Goal: Find specific page/section: Find specific page/section

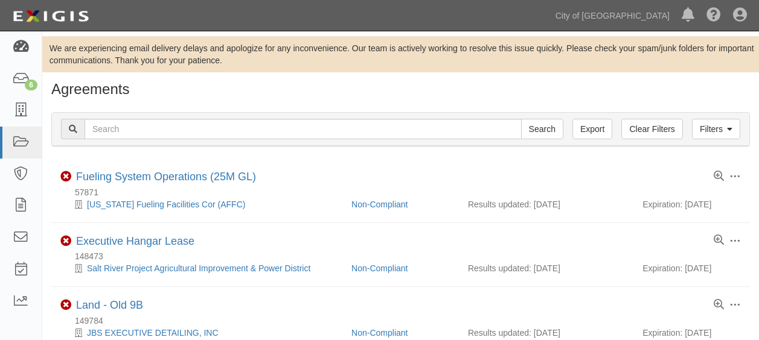
scroll to position [302, 0]
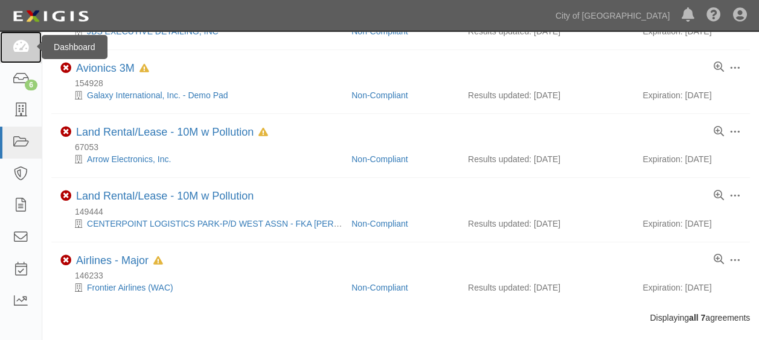
drag, startPoint x: 0, startPoint y: 0, endPoint x: 14, endPoint y: 50, distance: 52.2
click at [14, 50] on icon at bounding box center [20, 47] width 17 height 14
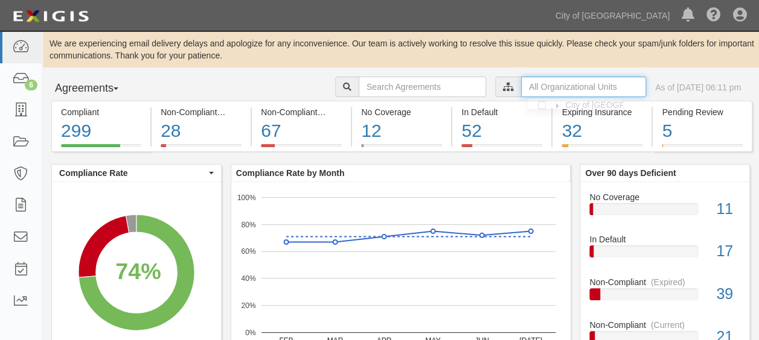
click at [523, 82] on input "text" at bounding box center [583, 87] width 125 height 21
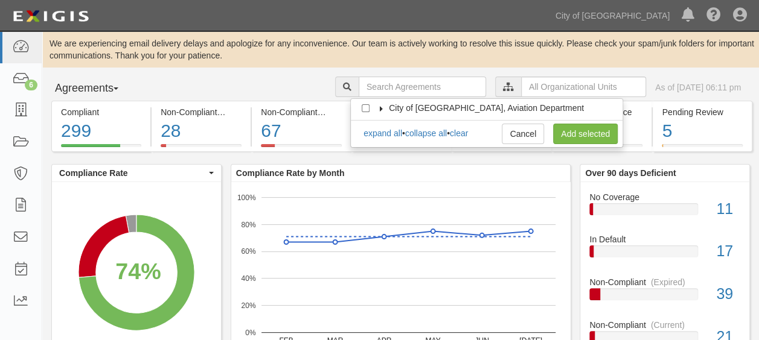
click at [415, 106] on span "City of [GEOGRAPHIC_DATA], Aviation Department" at bounding box center [486, 108] width 195 height 10
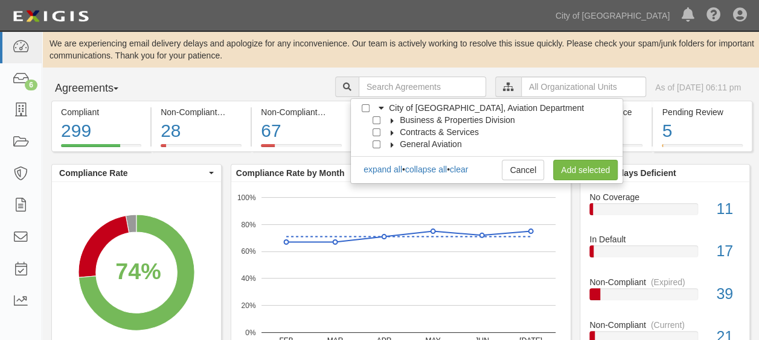
click at [392, 121] on icon at bounding box center [392, 120] width 8 height 5
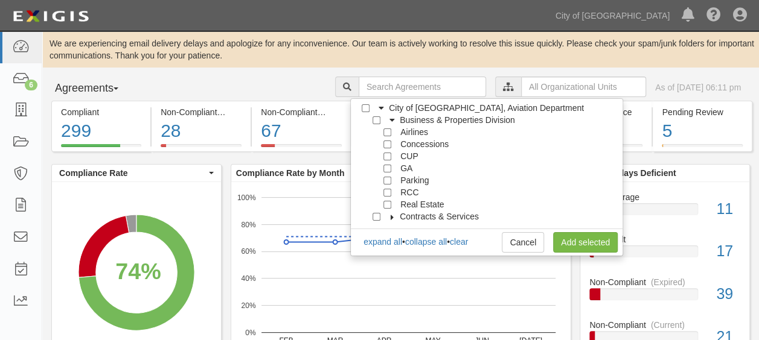
click at [396, 203] on label "Real Estate" at bounding box center [419, 205] width 48 height 12
click at [385, 204] on input "Real Estate" at bounding box center [387, 205] width 8 height 8
checkbox input "true"
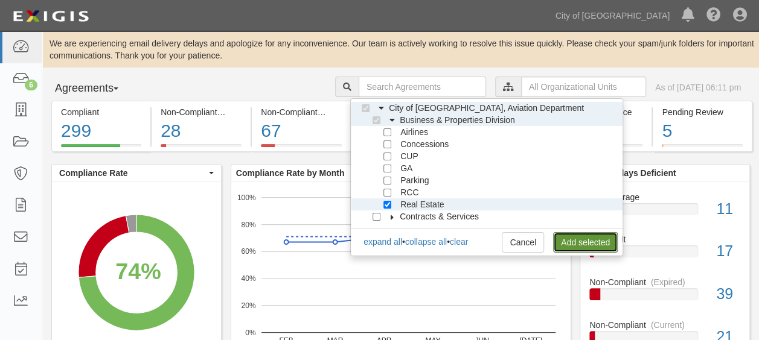
click at [583, 239] on link "Add selected" at bounding box center [585, 242] width 65 height 21
